Goal: Navigation & Orientation: Go to known website

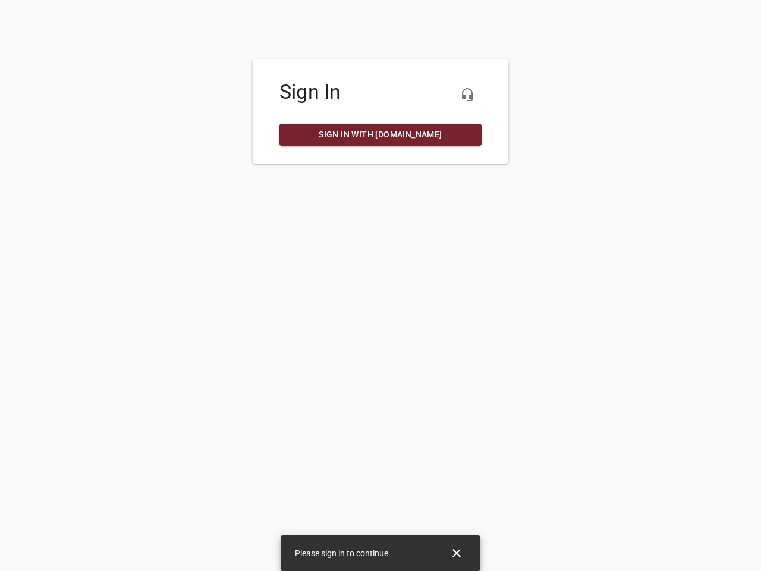
click at [467, 95] on icon "button" at bounding box center [467, 94] width 14 height 14
click at [457, 553] on icon "Close" at bounding box center [456, 553] width 8 height 8
